Goal: Navigation & Orientation: Find specific page/section

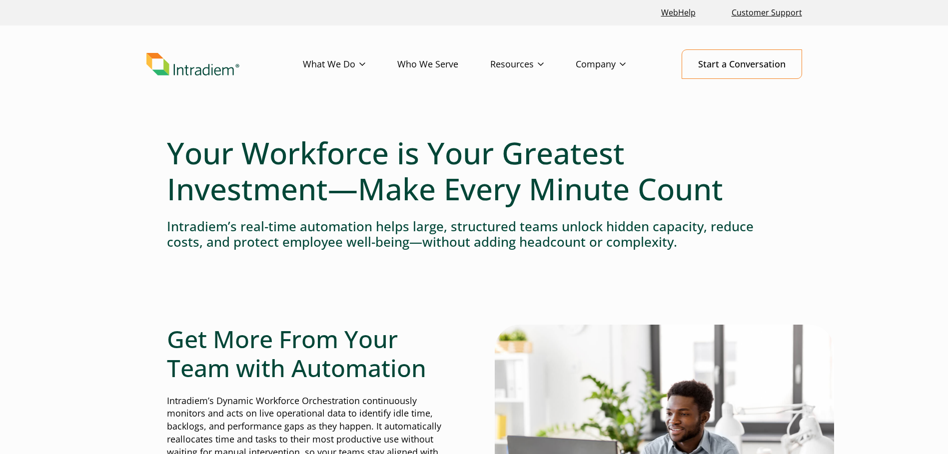
click at [196, 68] on img "Link to homepage of Intradiem" at bounding box center [192, 64] width 93 height 23
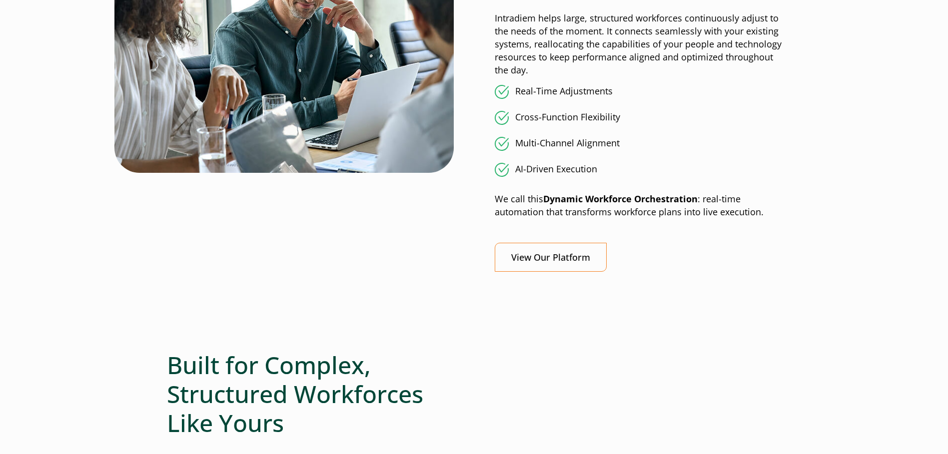
scroll to position [1100, 0]
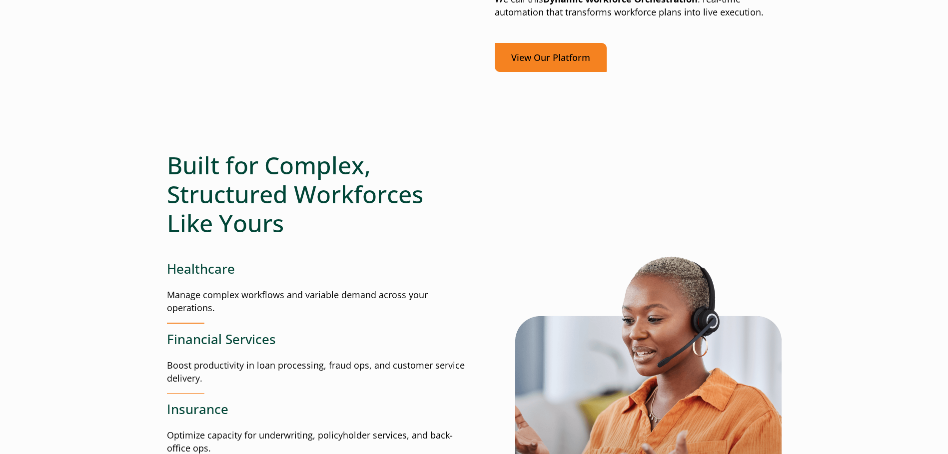
click at [524, 56] on link "View Our Platform" at bounding box center [551, 57] width 112 height 29
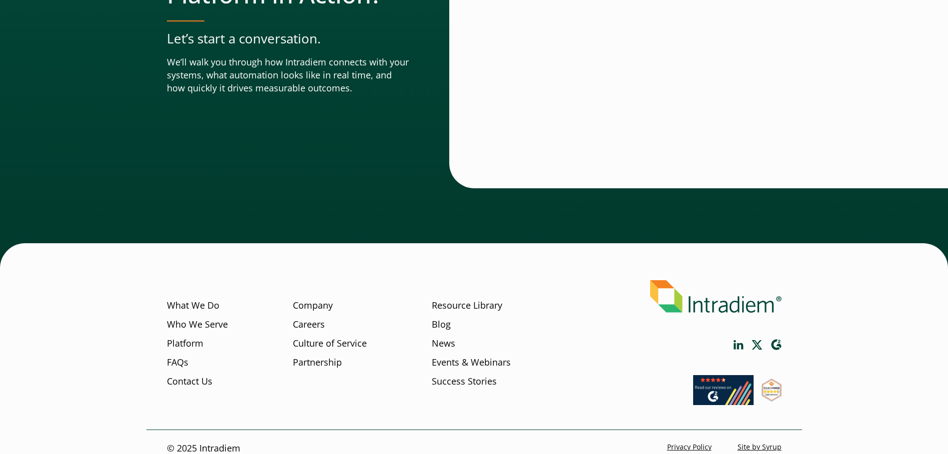
scroll to position [3505, 0]
